Goal: Ask a question

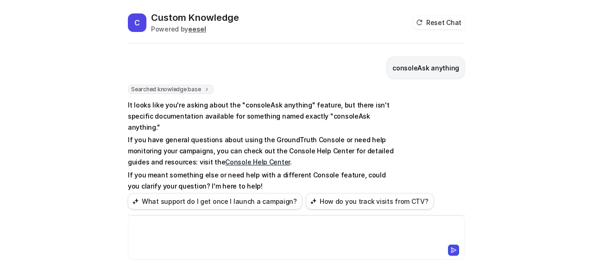
scroll to position [14, 0]
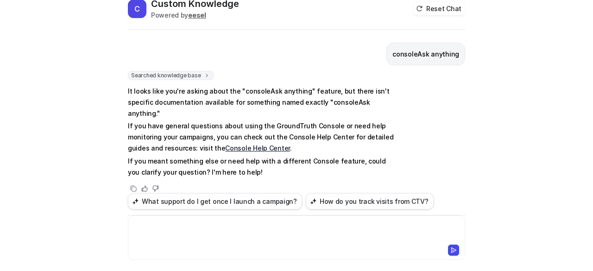
click at [207, 223] on div at bounding box center [296, 231] width 333 height 21
click at [201, 235] on div at bounding box center [296, 231] width 333 height 21
click at [288, 235] on div at bounding box center [296, 231] width 333 height 21
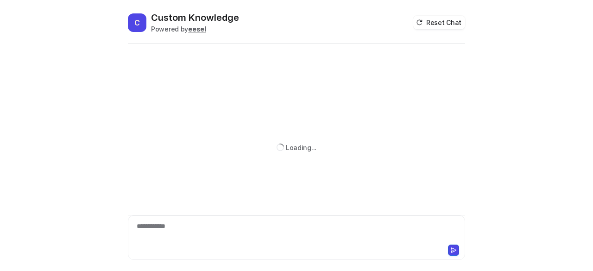
click at [185, 236] on div "**********" at bounding box center [296, 231] width 333 height 21
paste div
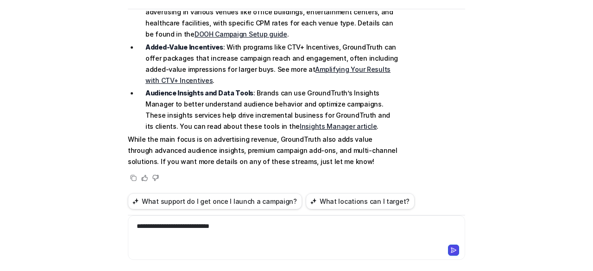
scroll to position [452, 0]
